Goal: Task Accomplishment & Management: Manage account settings

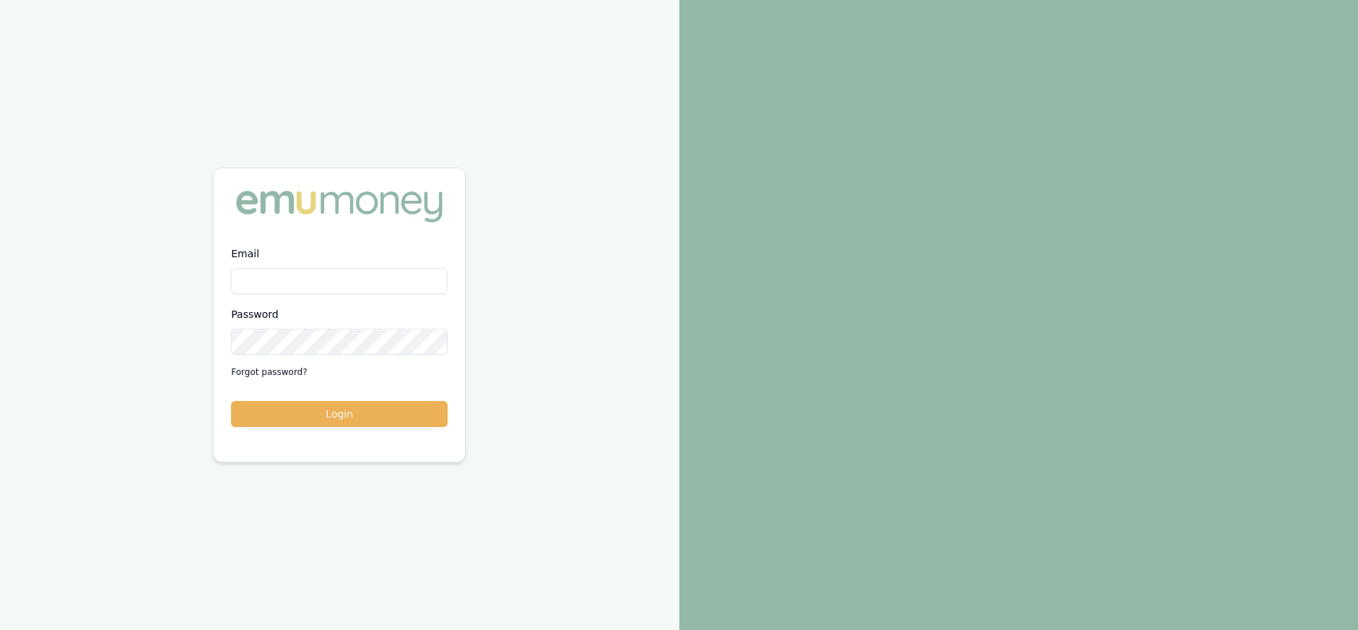
click at [308, 285] on input "Email" at bounding box center [339, 281] width 217 height 26
type input "paul@whoneedsleads.com.au"
click at [231, 401] on button "Login" at bounding box center [339, 414] width 217 height 26
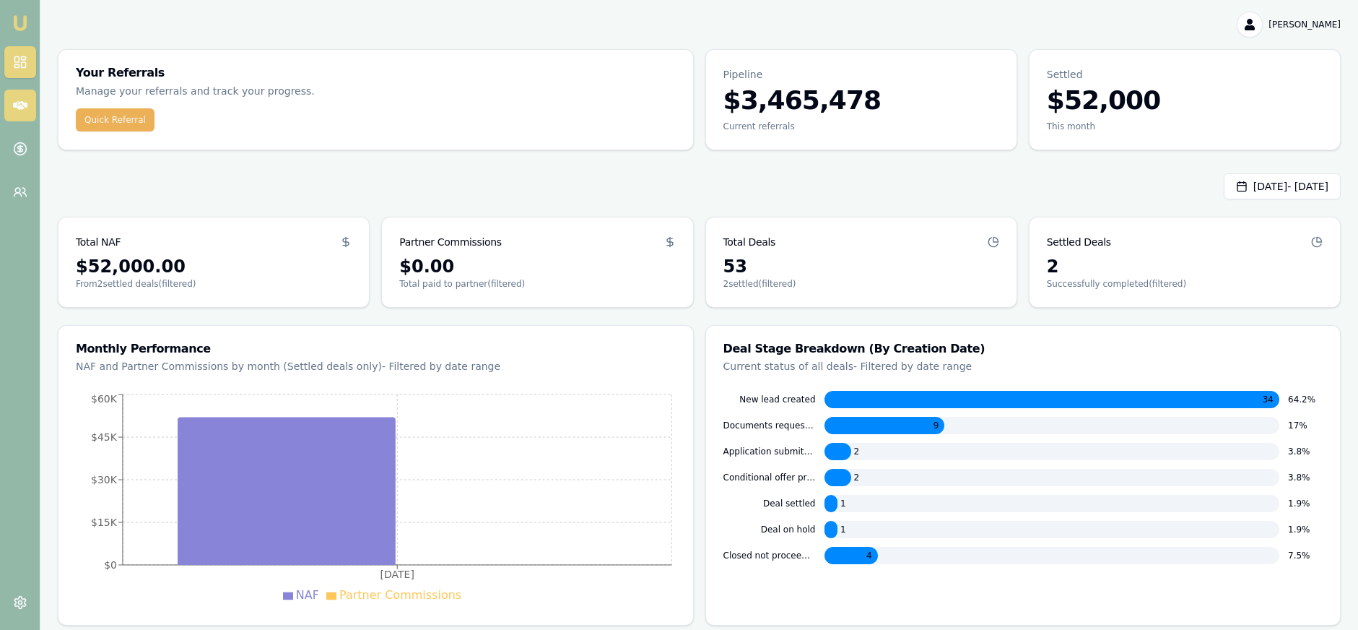
click at [22, 105] on icon at bounding box center [20, 105] width 14 height 14
